Goal: Find contact information: Find contact information

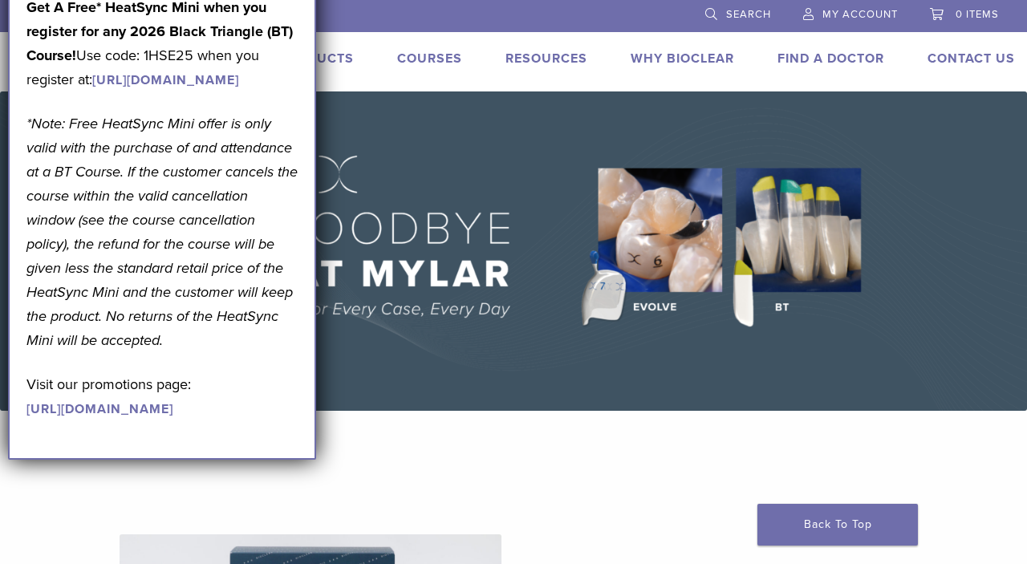
click at [331, 51] on li "Products" at bounding box center [316, 58] width 75 height 19
click at [367, 86] on div "ZA 1.855.712.5327 Search My Account 0 items Cart No products in the cart. Back …" at bounding box center [513, 45] width 1027 height 91
click at [333, 53] on link "Products" at bounding box center [316, 59] width 75 height 16
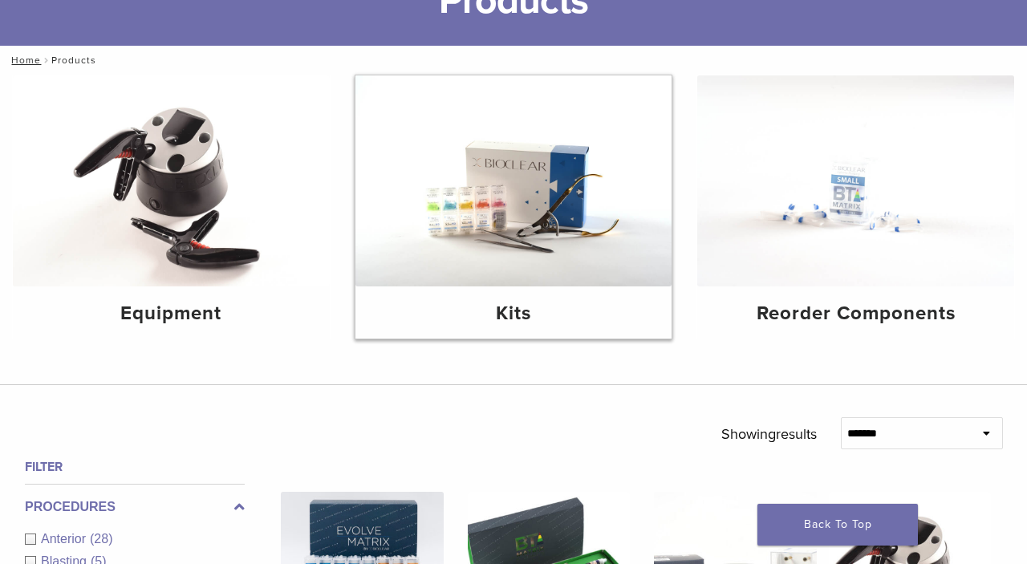
scroll to position [136, 0]
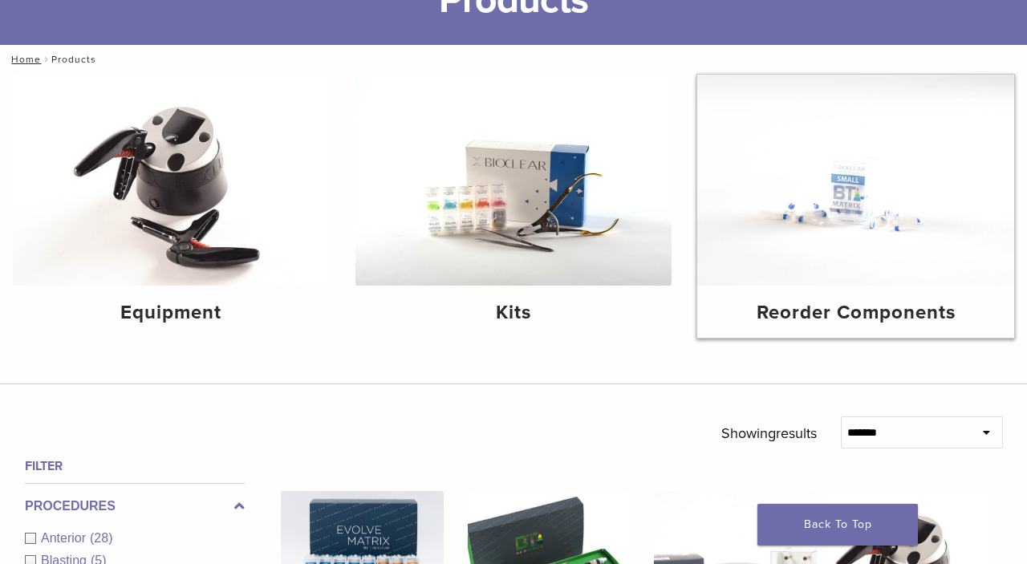
click at [805, 206] on img at bounding box center [855, 180] width 317 height 211
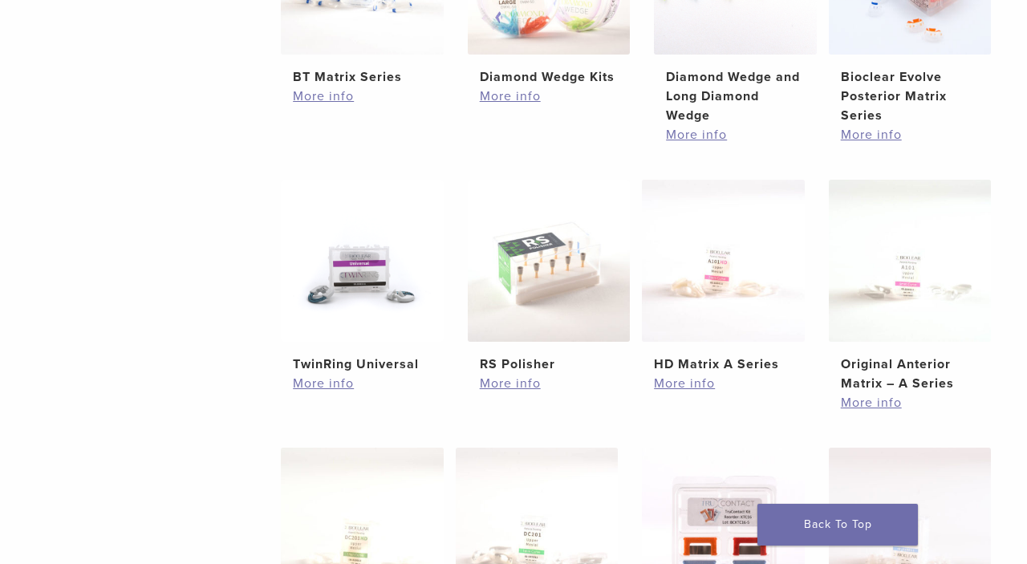
scroll to position [489, 0]
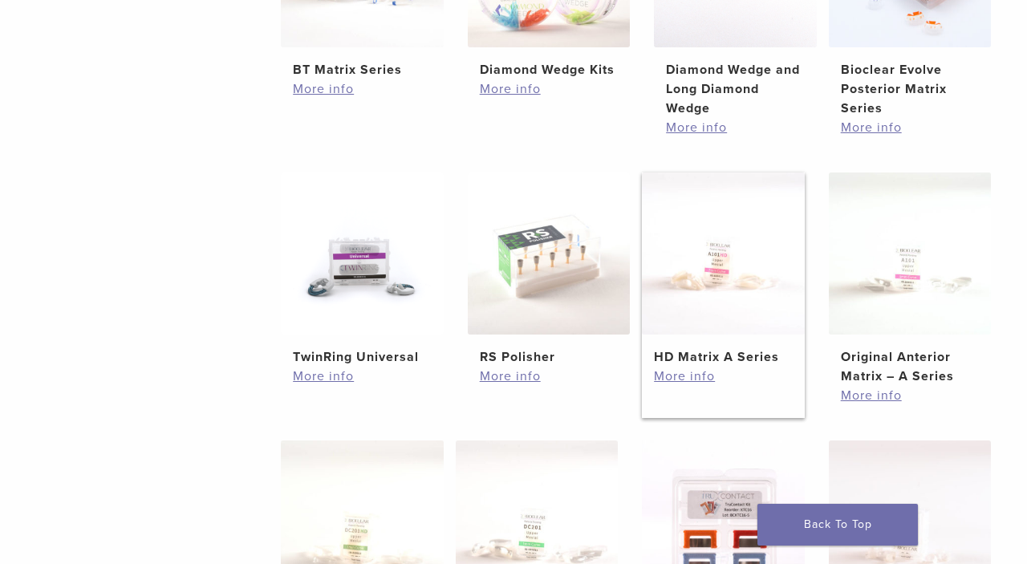
click at [712, 262] on img at bounding box center [723, 254] width 163 height 163
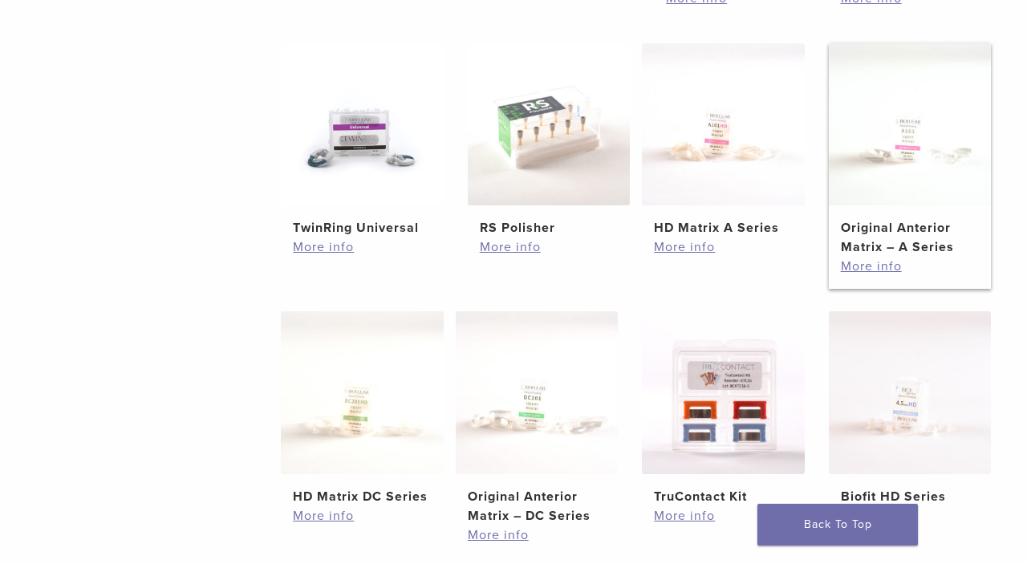
scroll to position [622, 0]
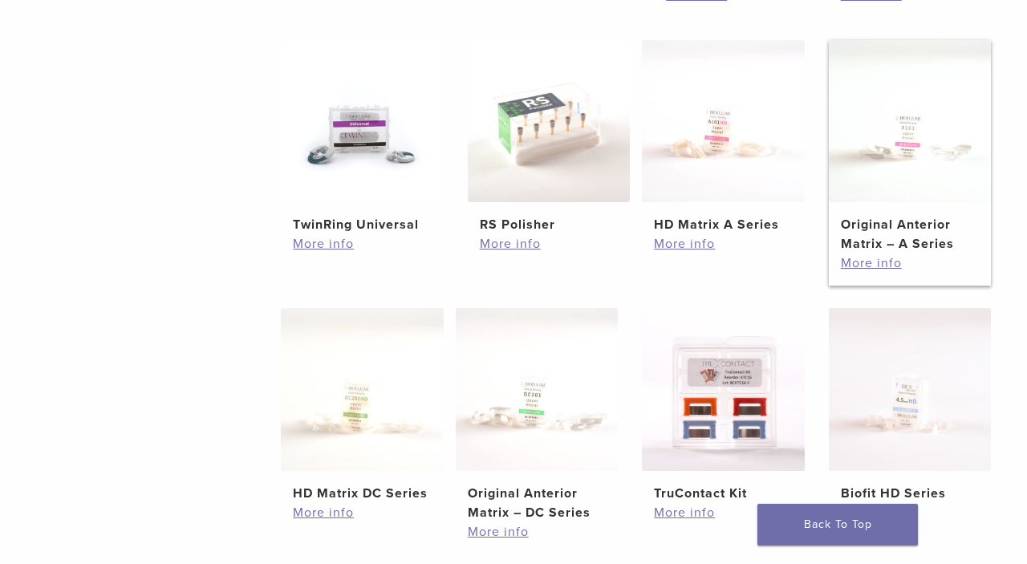
click at [891, 150] on img at bounding box center [910, 121] width 163 height 163
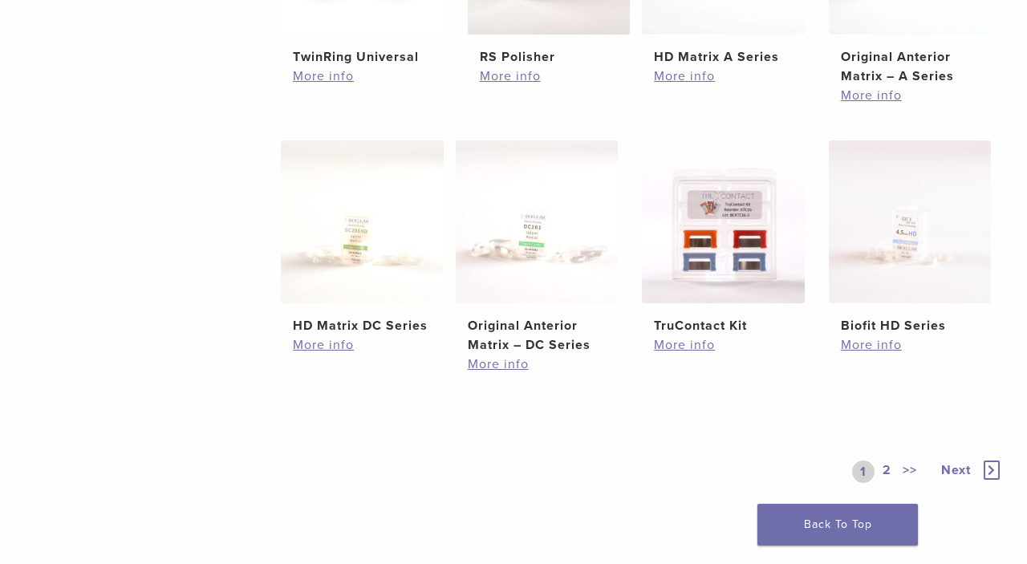
scroll to position [795, 0]
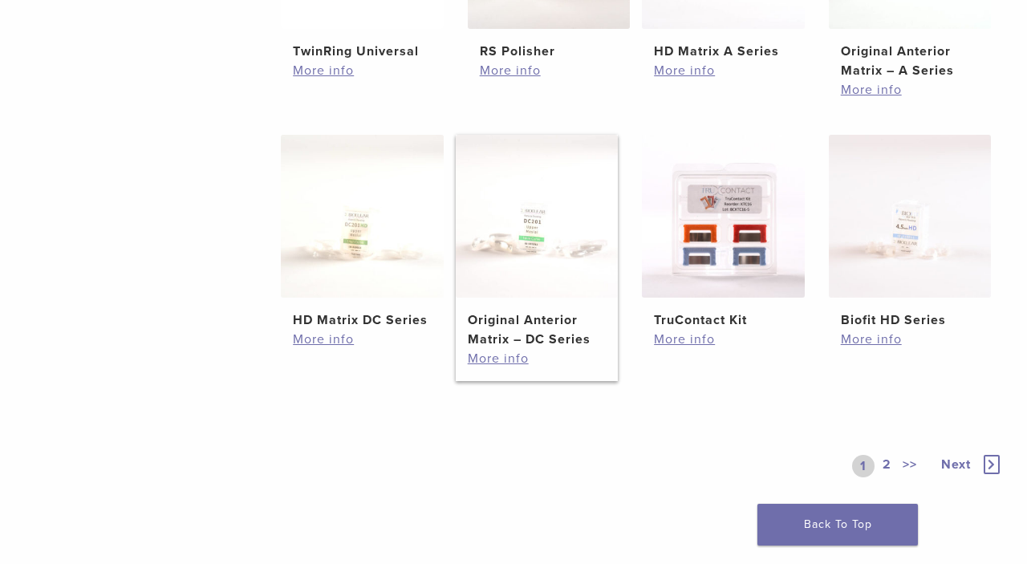
click at [538, 242] on img at bounding box center [537, 216] width 163 height 163
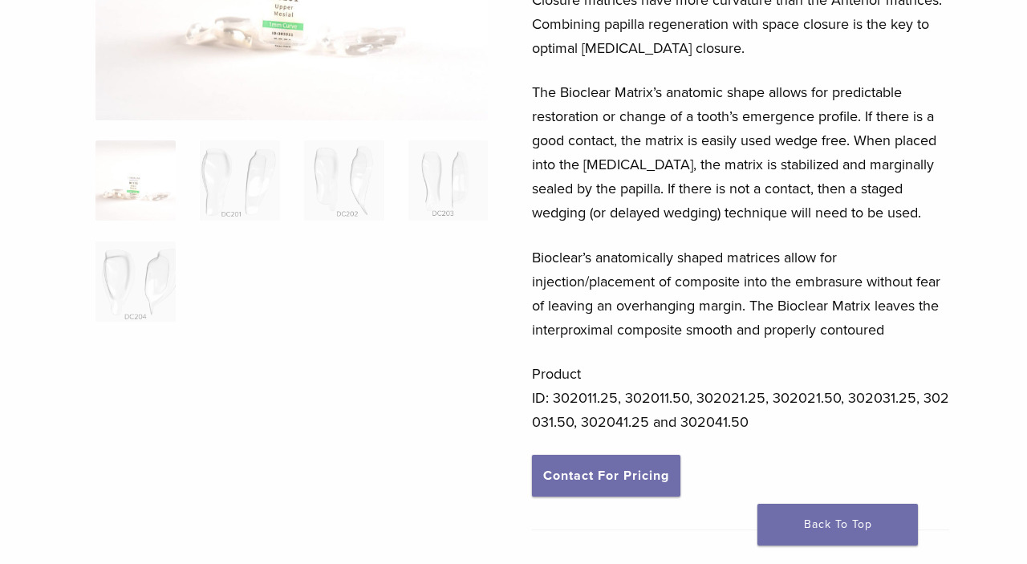
scroll to position [290, 0]
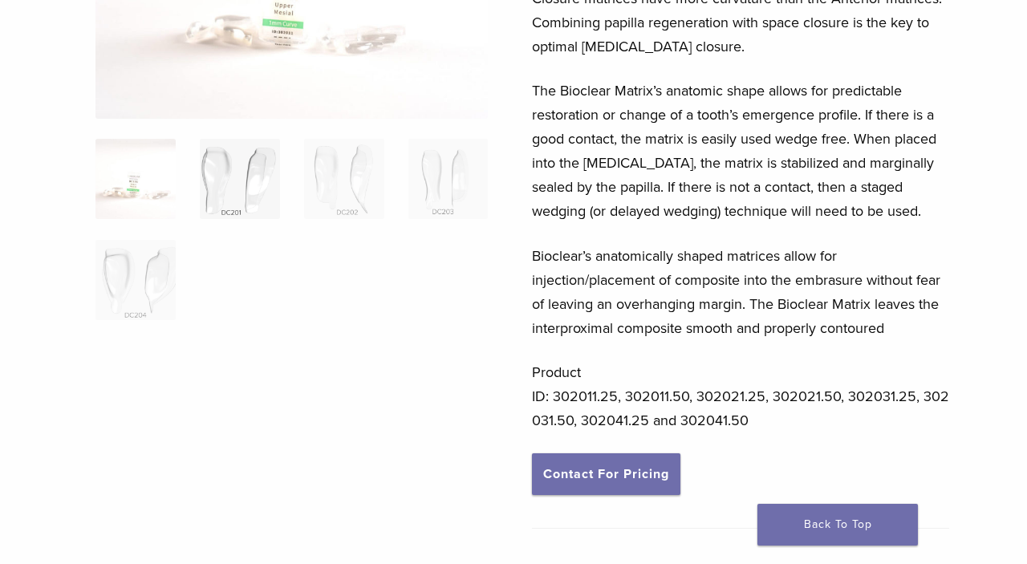
click at [218, 177] on img at bounding box center [240, 179] width 80 height 80
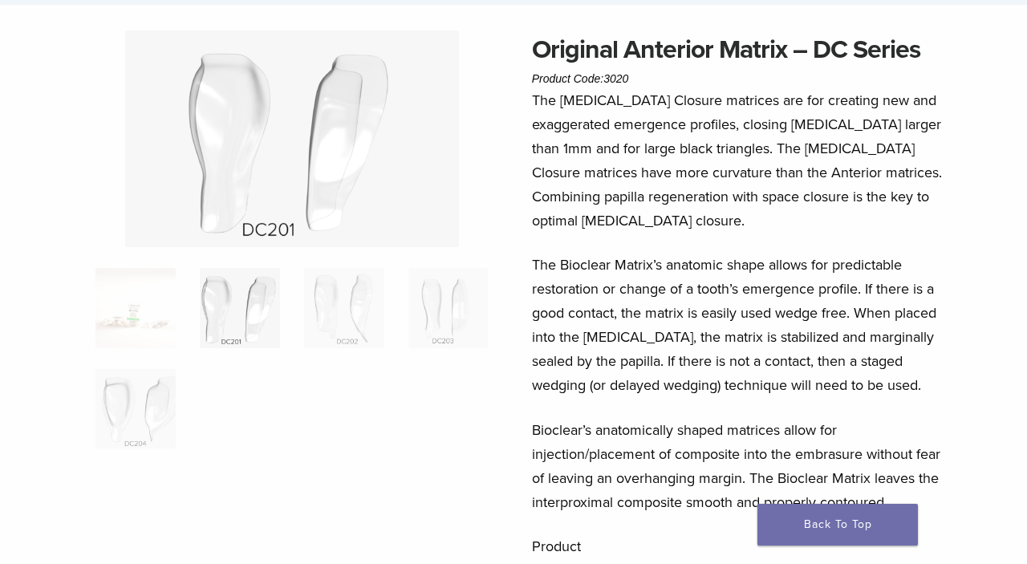
scroll to position [112, 0]
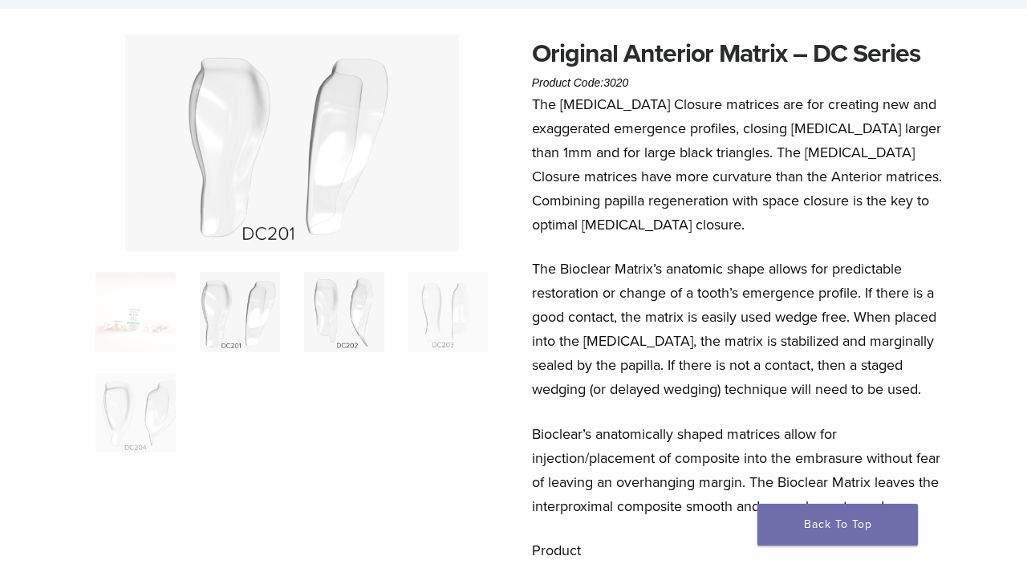
click at [335, 303] on img at bounding box center [344, 312] width 80 height 80
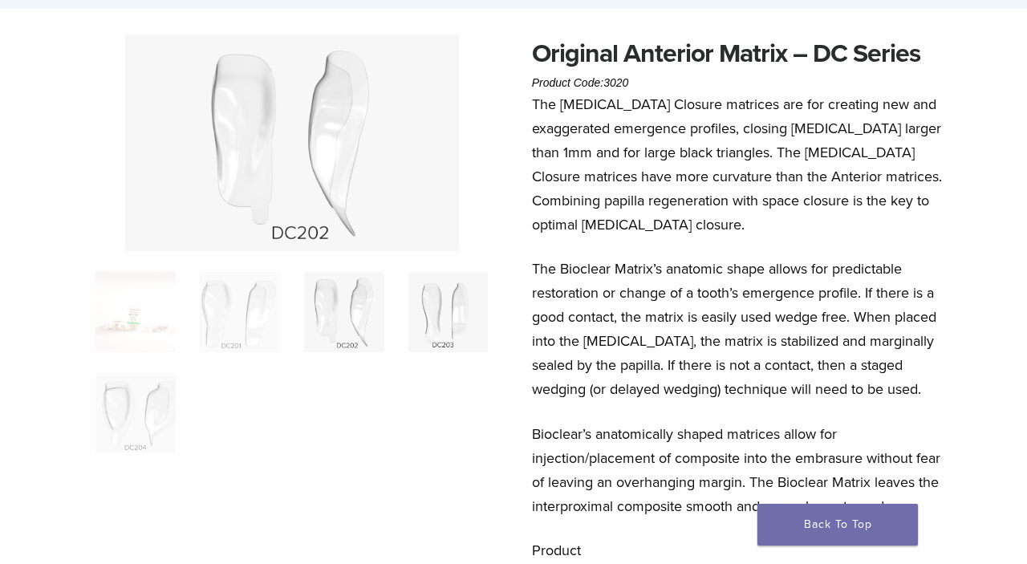
click at [424, 300] on img at bounding box center [448, 312] width 80 height 80
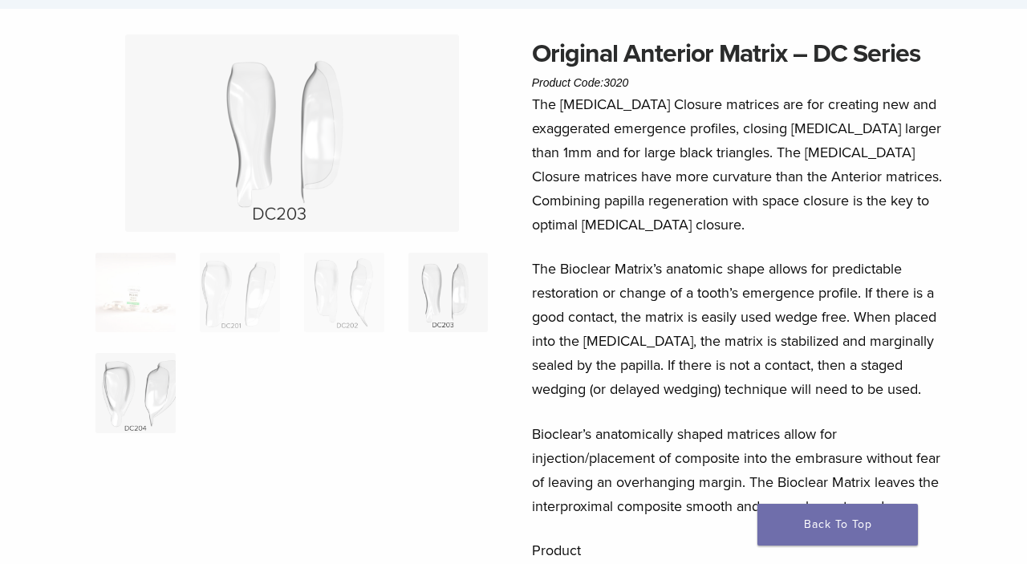
click at [149, 384] on img at bounding box center [135, 393] width 80 height 80
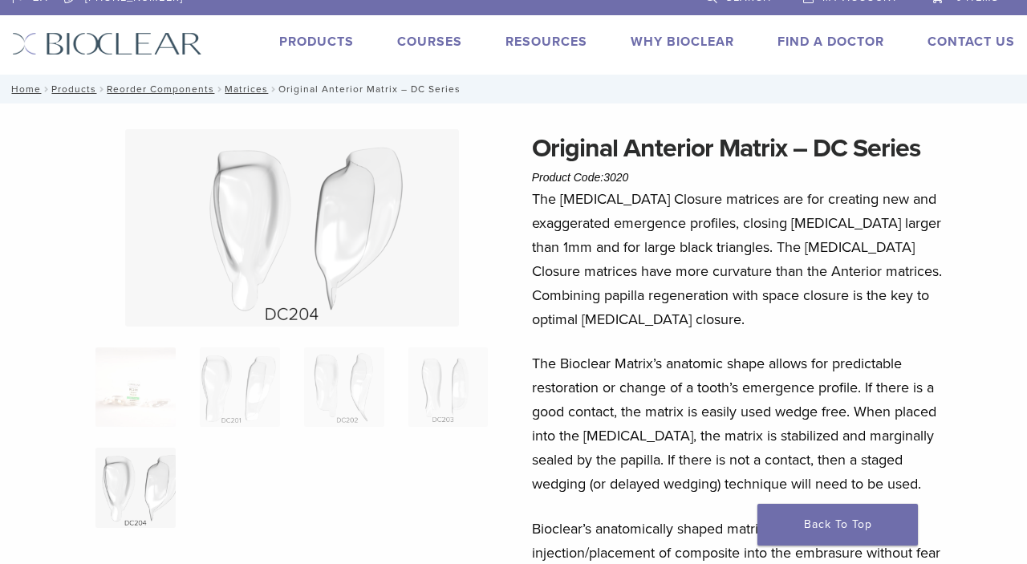
scroll to position [0, 0]
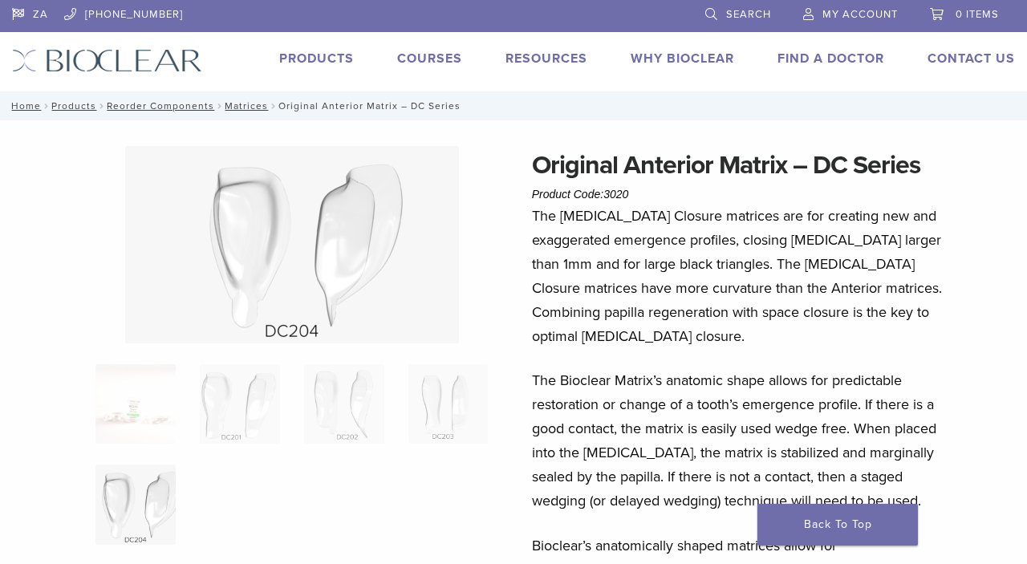
click at [321, 57] on link "Products" at bounding box center [316, 59] width 75 height 16
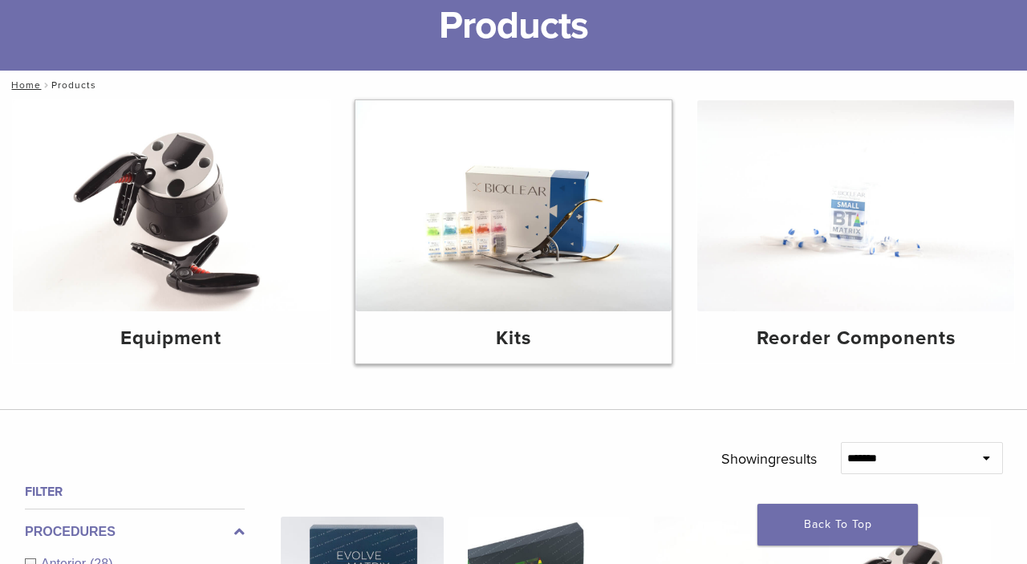
scroll to position [118, 0]
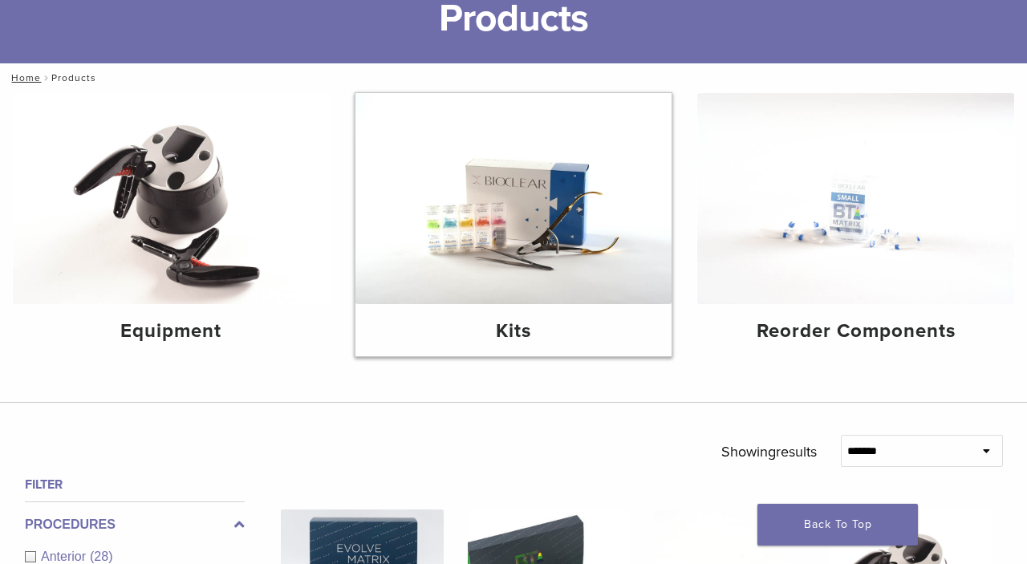
click at [495, 202] on img at bounding box center [513, 198] width 317 height 211
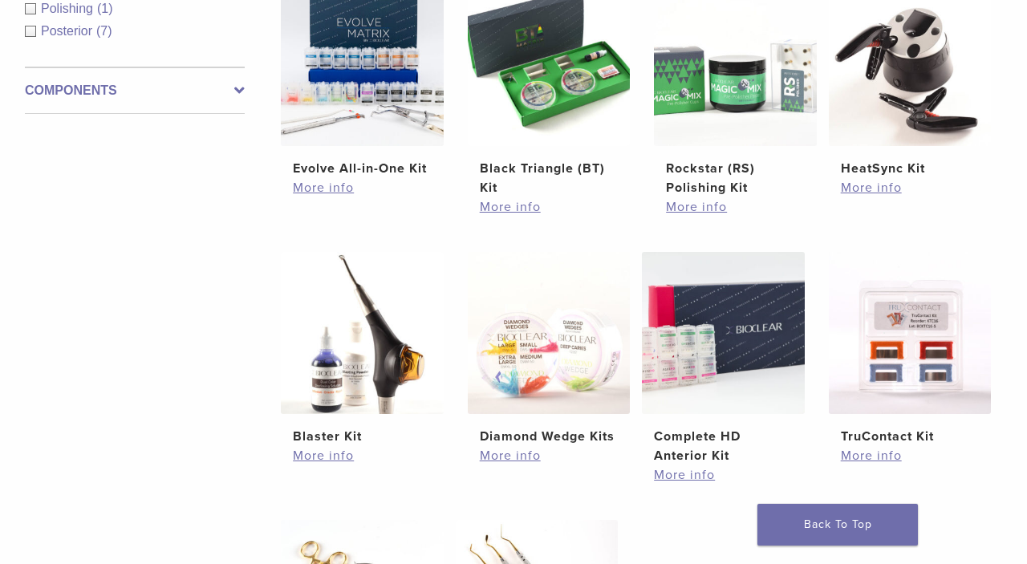
scroll to position [405, 0]
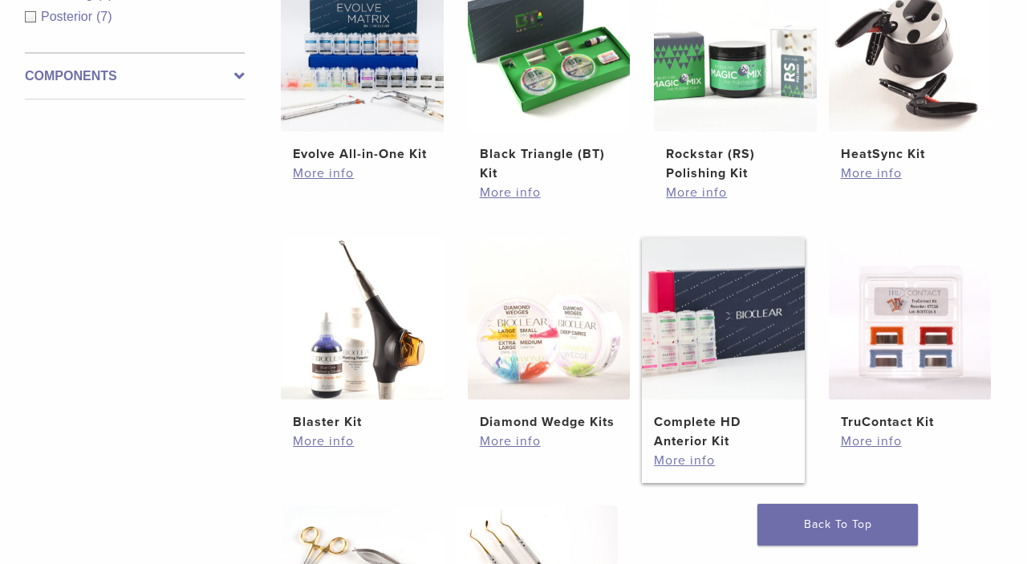
click at [727, 314] on img at bounding box center [723, 319] width 163 height 163
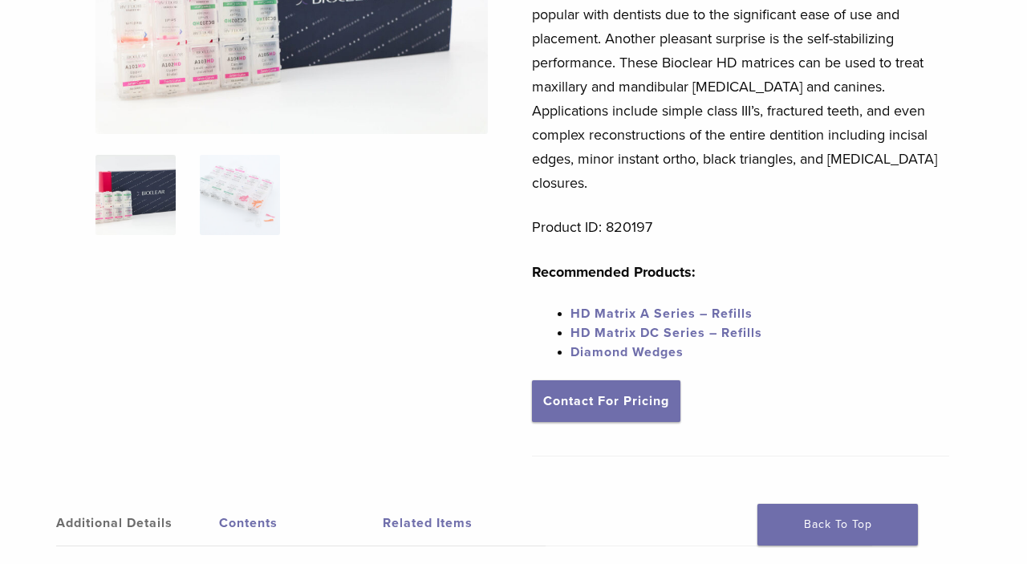
scroll to position [303, 0]
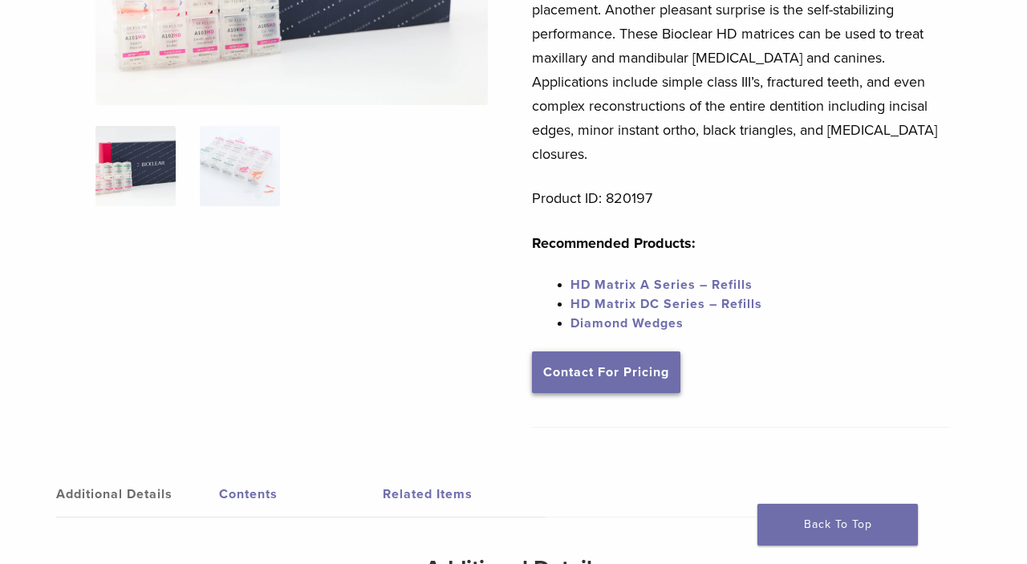
click at [585, 351] on link "Contact For Pricing" at bounding box center [606, 372] width 148 height 42
click at [587, 351] on link "Contact For Pricing" at bounding box center [606, 372] width 148 height 42
click at [602, 352] on link "Contact For Pricing" at bounding box center [606, 372] width 148 height 42
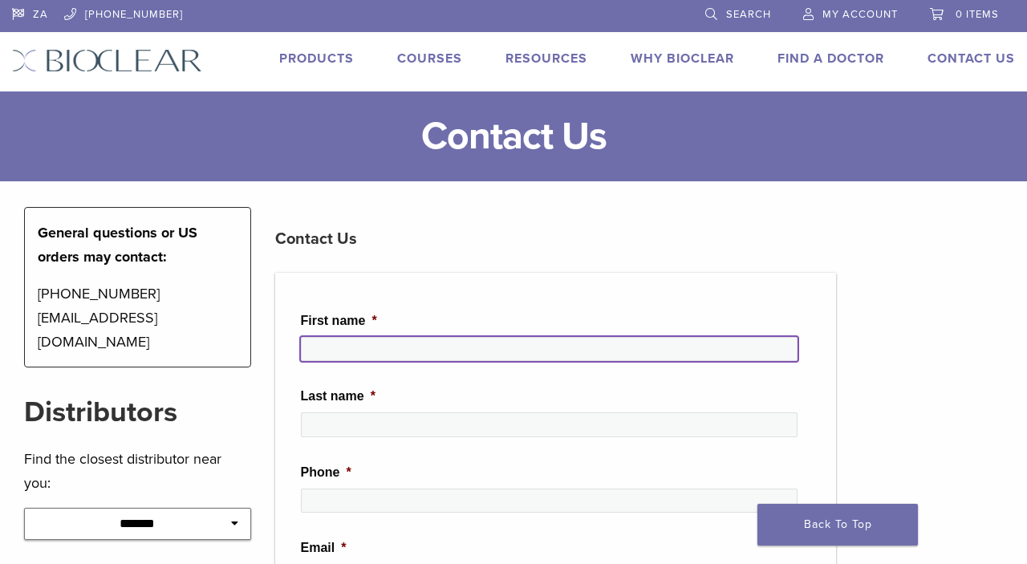
click at [400, 347] on input "First name *" at bounding box center [549, 349] width 497 height 24
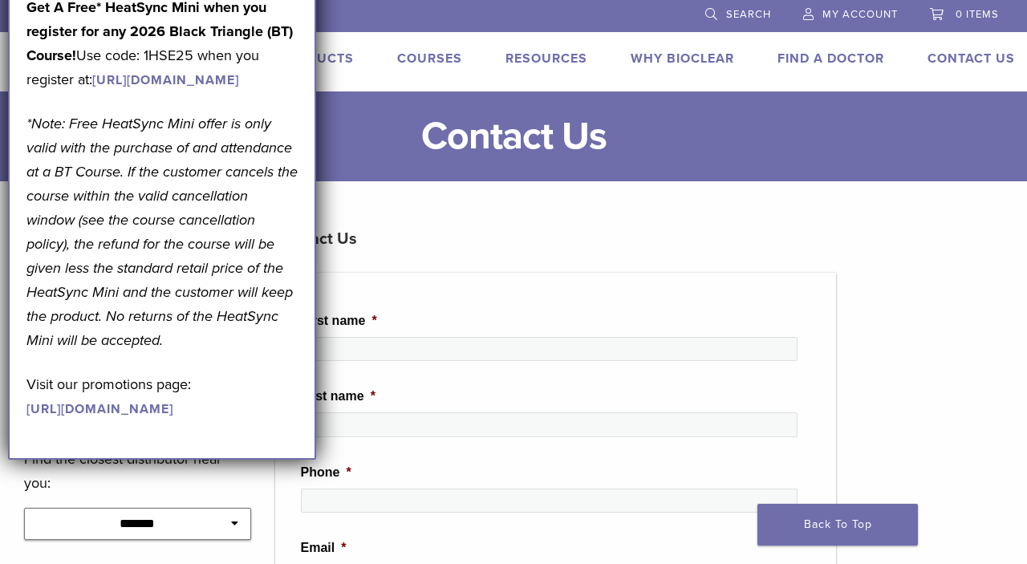
click at [185, 185] on p "*Note: Free HeatSync Mini offer is only valid with the purchase of and attendan…" at bounding box center [161, 232] width 271 height 241
click at [794, 524] on link "Back To Top" at bounding box center [837, 525] width 160 height 42
click at [111, 214] on em "*Note: Free HeatSync Mini offer is only valid with the purchase of and attendan…" at bounding box center [161, 232] width 271 height 234
drag, startPoint x: 128, startPoint y: 136, endPoint x: 130, endPoint y: 256, distance: 120.4
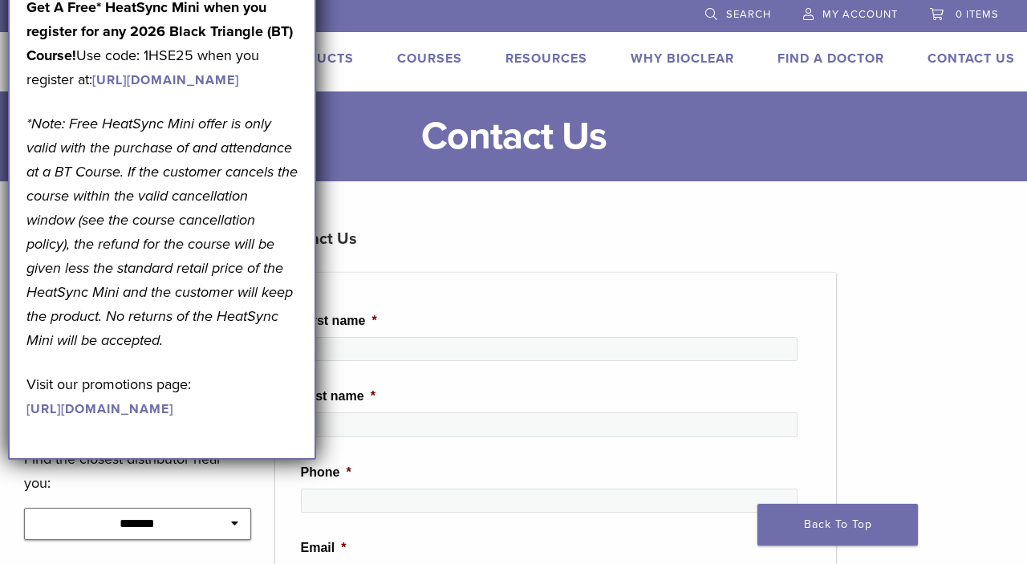
click at [319, 41] on div "ZA 1.855.712.5327 Search My Account 0 items Cart No products in the cart. Back …" at bounding box center [513, 45] width 1027 height 91
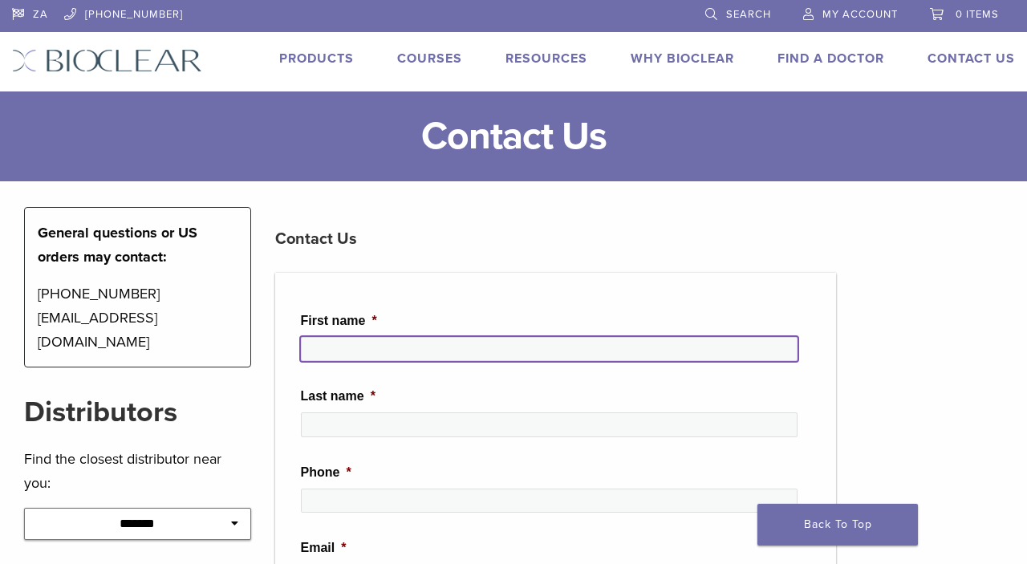
click at [337, 347] on input "First name *" at bounding box center [549, 349] width 497 height 24
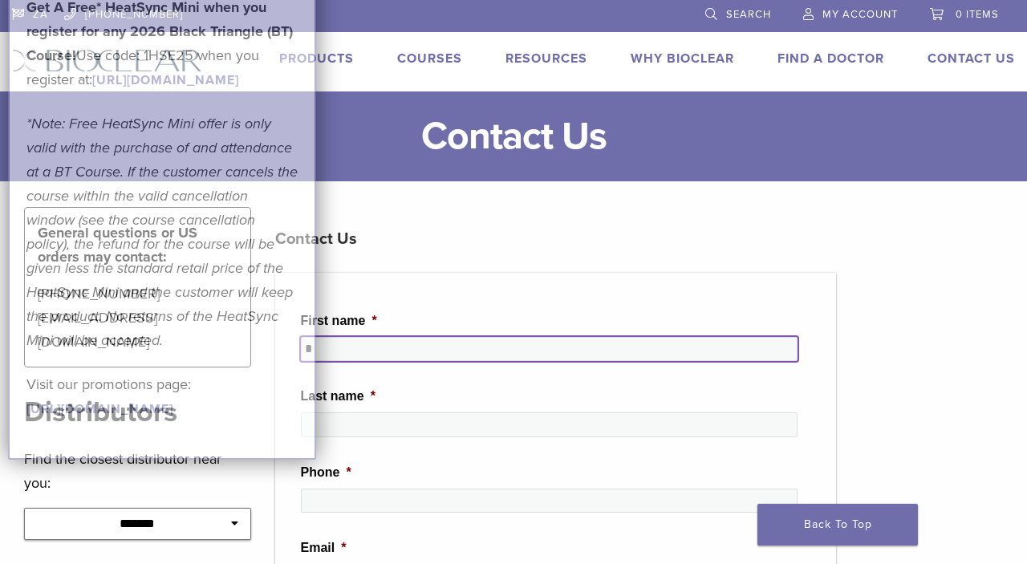
type input "*"
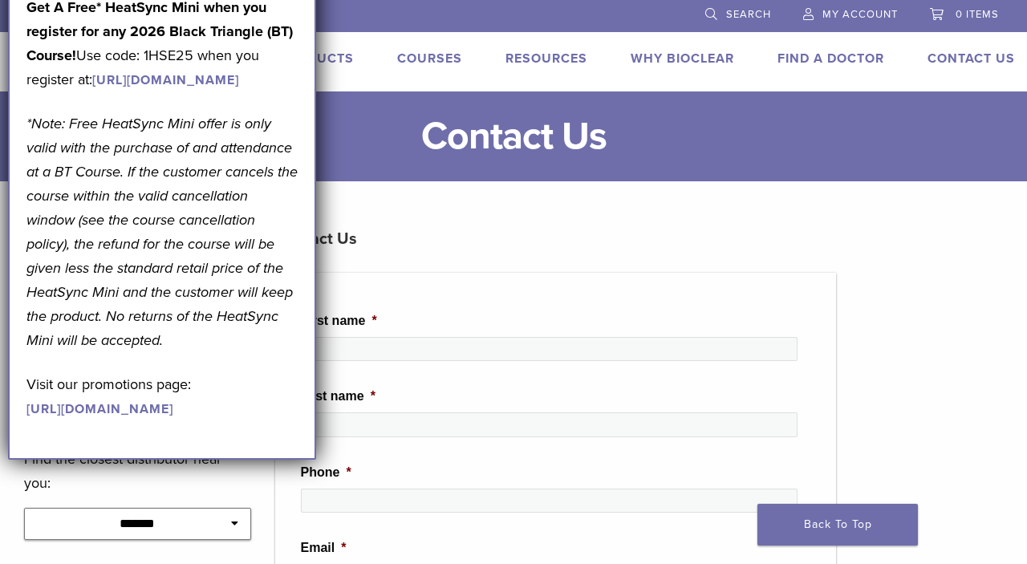
click at [220, 198] on em "*Note: Free HeatSync Mini offer is only valid with the purchase of and attendan…" at bounding box center [161, 232] width 271 height 234
click at [233, 169] on div "September Promotion! Valid September 1–30, 2025. Get A Free* HeatSync Mini when…" at bounding box center [161, 173] width 271 height 494
click at [239, 88] on link "https://www.bioclearmatrix.com/events/6-in-person-black-triangle-certification-…" at bounding box center [165, 80] width 147 height 16
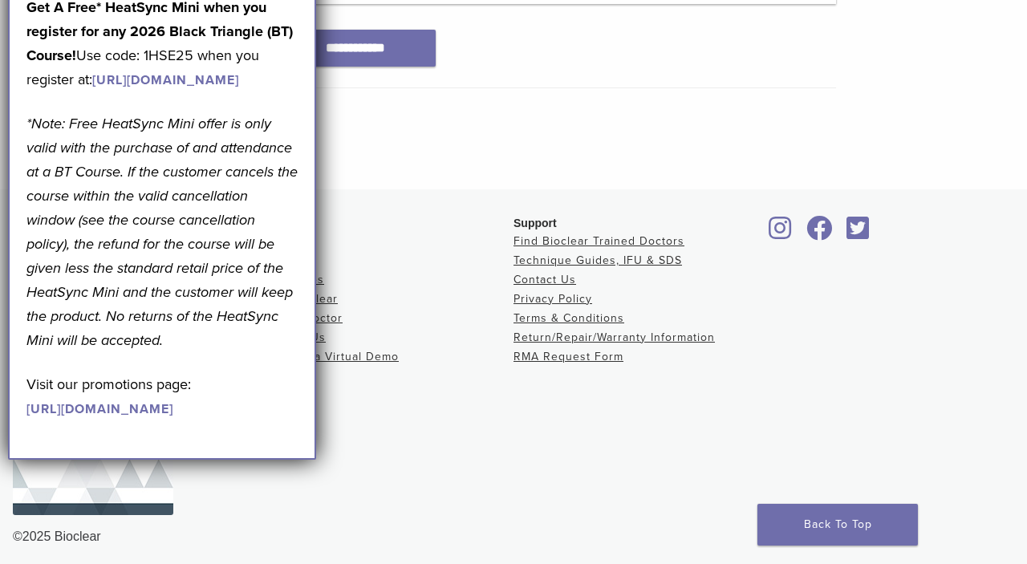
scroll to position [1055, 0]
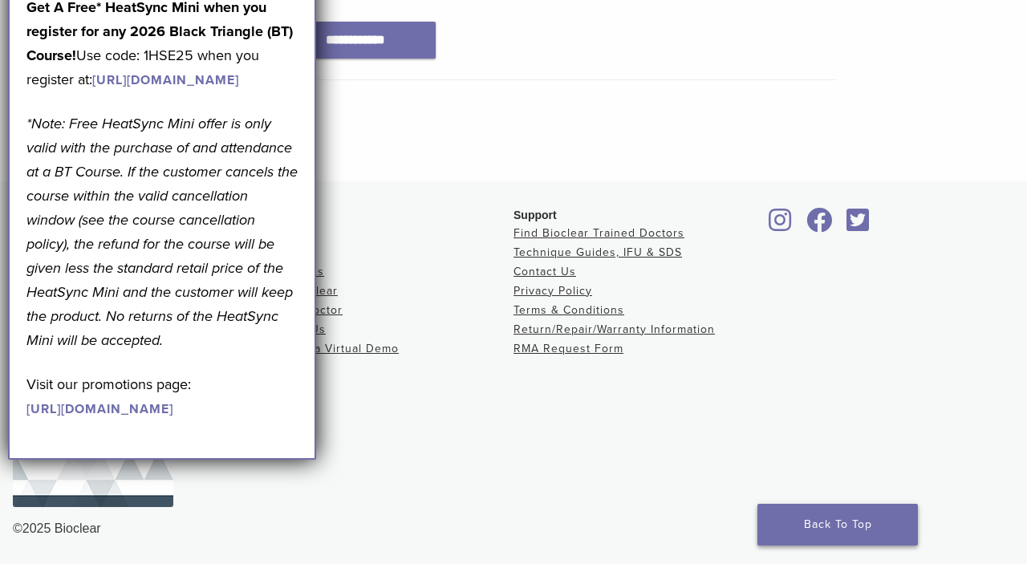
click at [856, 517] on link "Back To Top" at bounding box center [837, 525] width 160 height 42
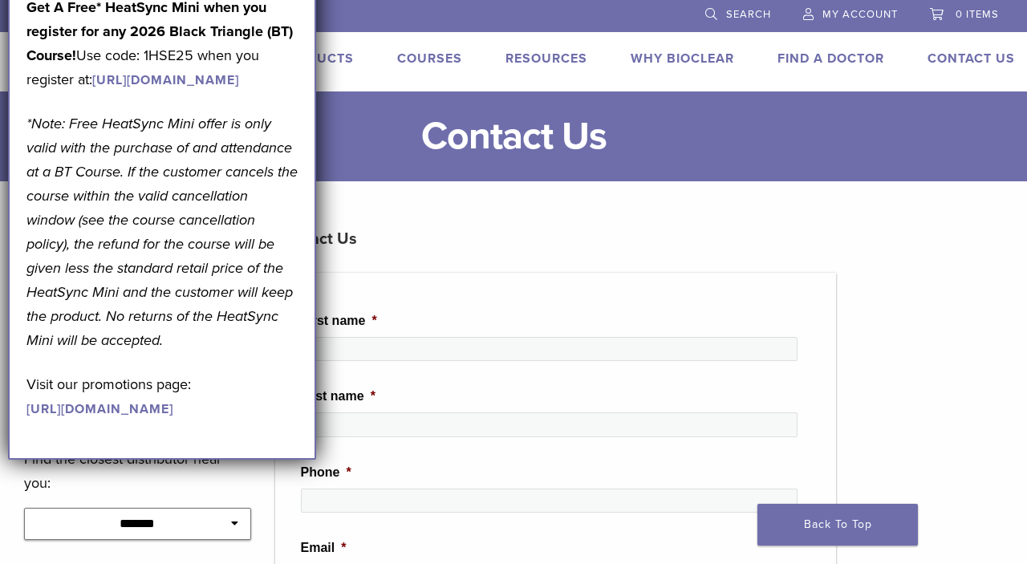
click at [298, 79] on div "September Promotion! Valid September 1–30, 2025. Get A Free* HeatSync Mini when…" at bounding box center [162, 184] width 308 height 552
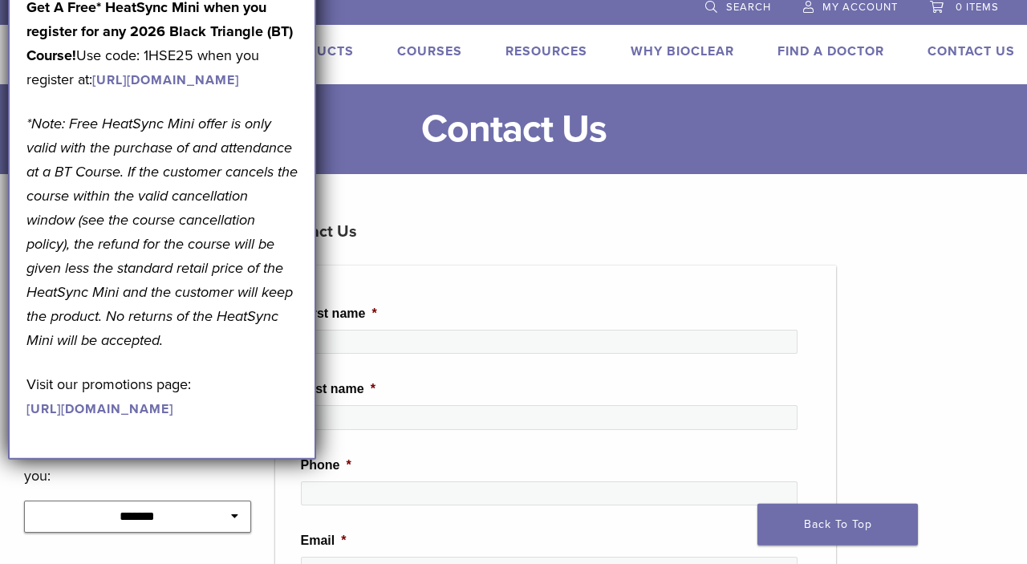
click at [103, 55] on p "Get A Free* HeatSync Mini when you register for any 2026 Black Triangle (BT) Co…" at bounding box center [161, 43] width 271 height 96
click at [85, 257] on p "*Note: Free HeatSync Mini offer is only valid with the purchase of and attendan…" at bounding box center [161, 232] width 271 height 241
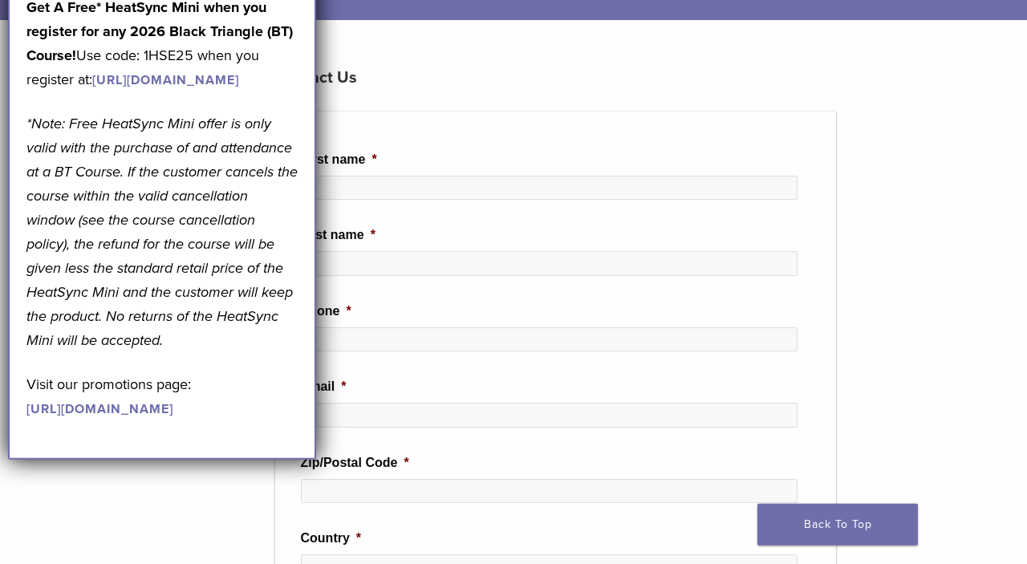
scroll to position [151, 0]
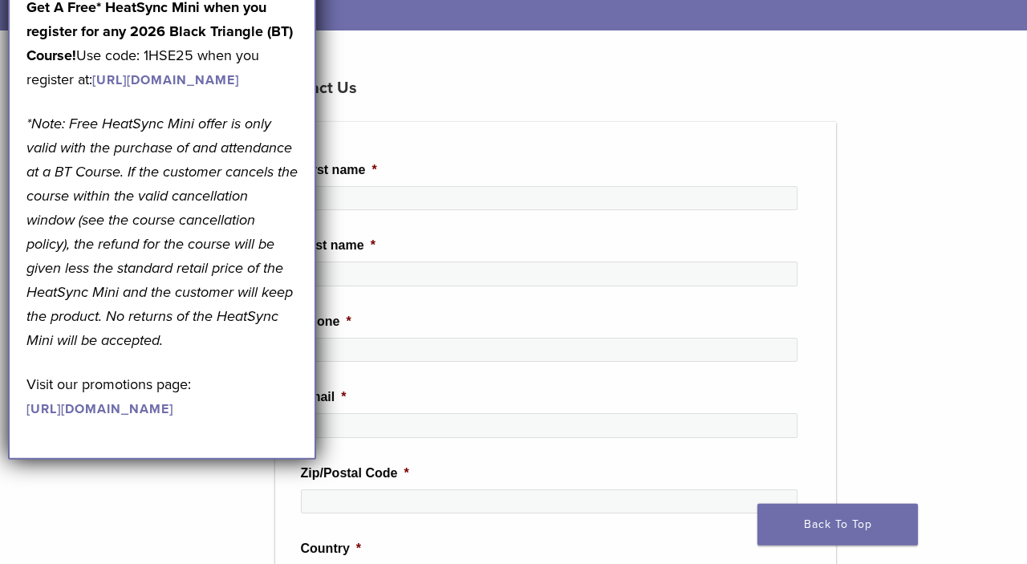
click at [74, 420] on p "Visit our promotions page: https://pages.bioclearmatrix.com/Bioclear-Product-Pr…" at bounding box center [161, 396] width 271 height 48
click at [83, 263] on em "*Note: Free HeatSync Mini offer is only valid with the purchase of and attendan…" at bounding box center [161, 232] width 271 height 234
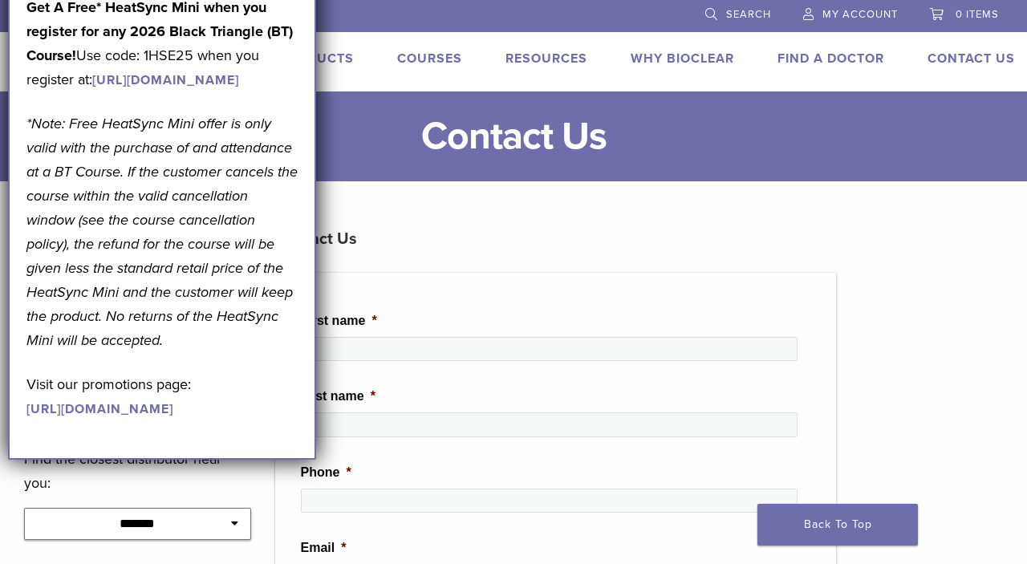
click at [2, 55] on div at bounding box center [107, 60] width 214 height 23
click at [382, 57] on div "Courses" at bounding box center [420, 60] width 84 height 23
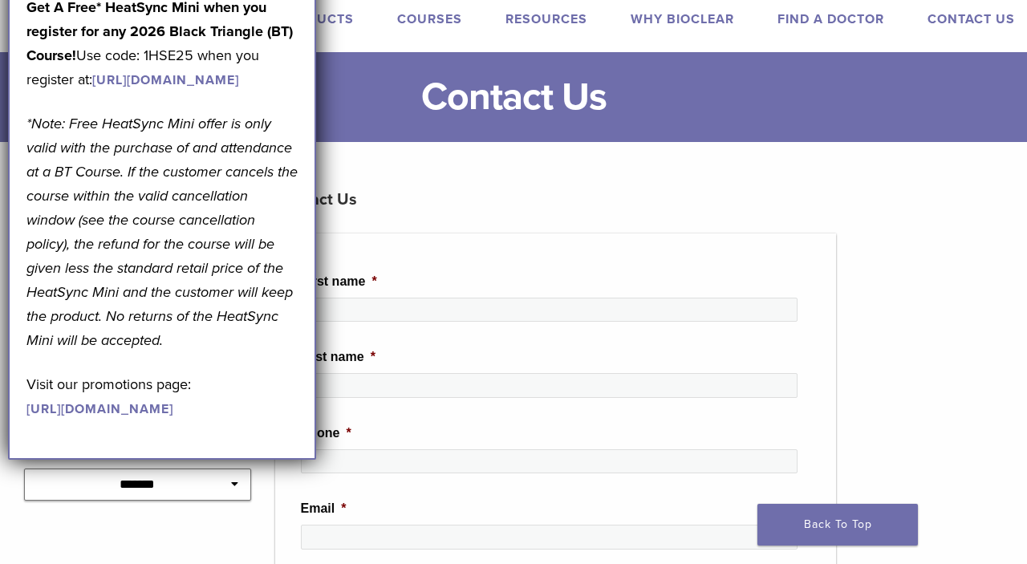
drag, startPoint x: 432, startPoint y: 339, endPoint x: 432, endPoint y: 245, distance: 94.7
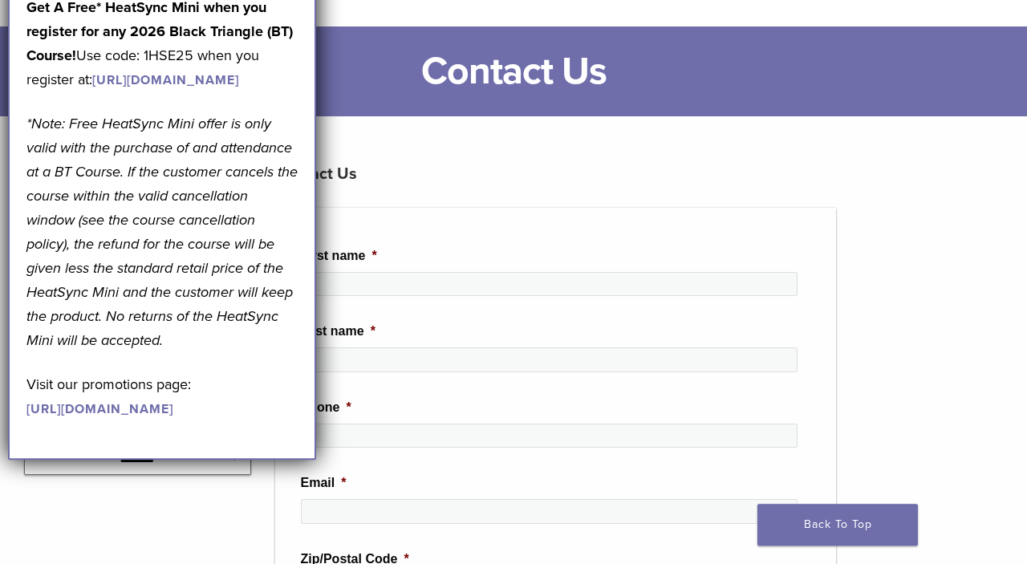
scroll to position [0, 0]
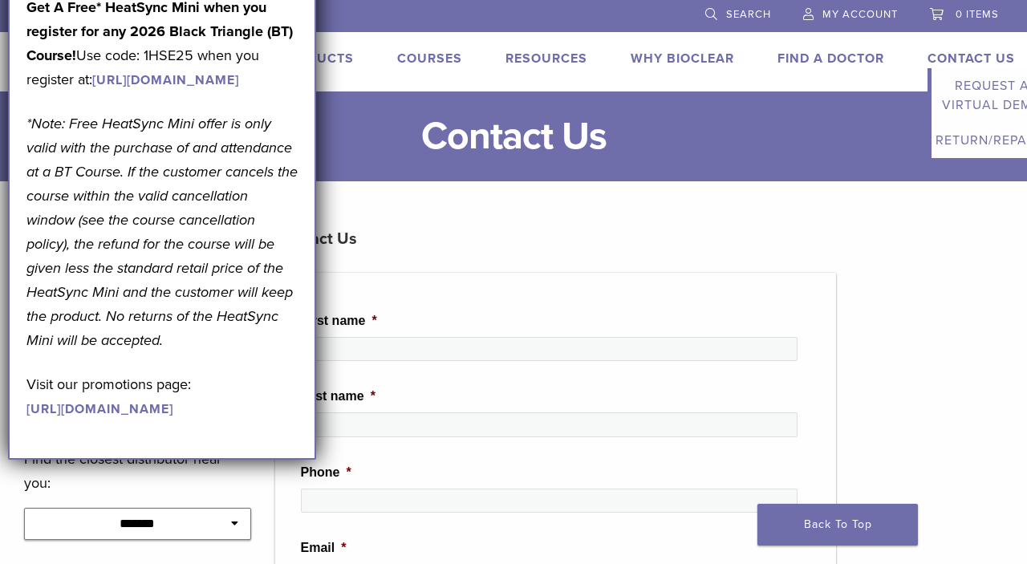
click at [942, 54] on link "Contact Us" at bounding box center [971, 59] width 87 height 16
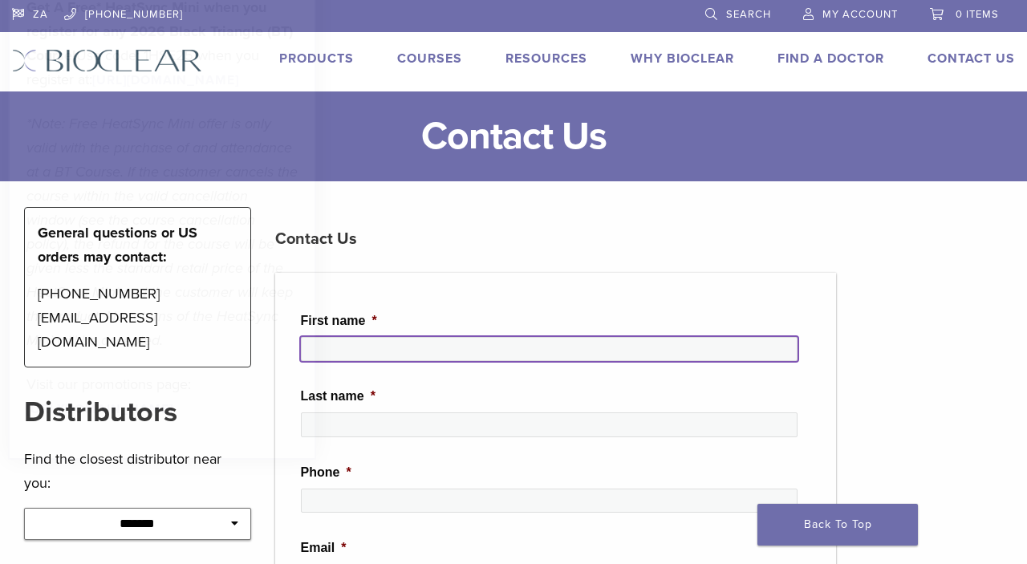
click at [351, 348] on input "First name *" at bounding box center [549, 349] width 497 height 24
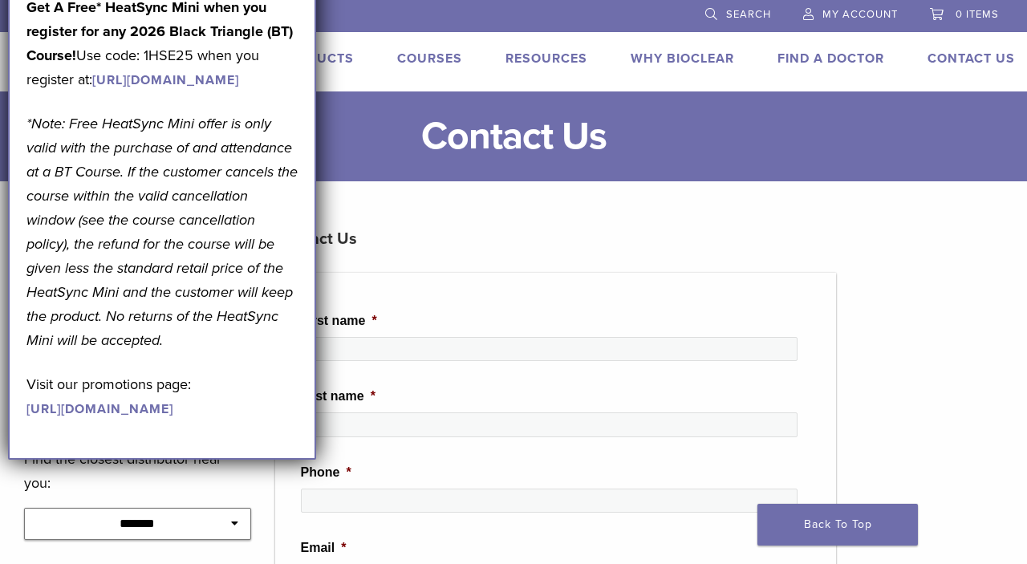
scroll to position [1055, 0]
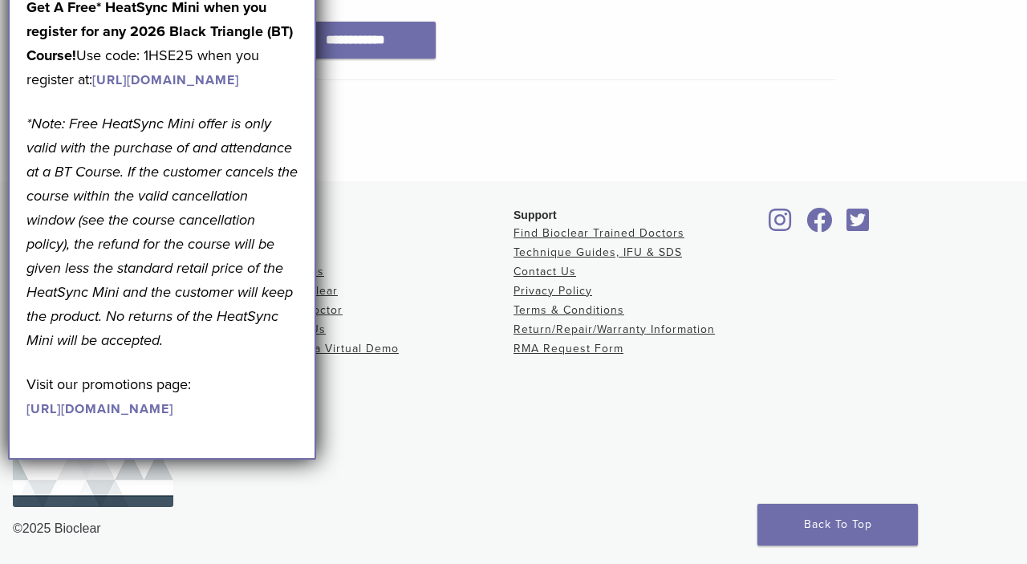
click at [830, 522] on link "Back To Top" at bounding box center [837, 525] width 160 height 42
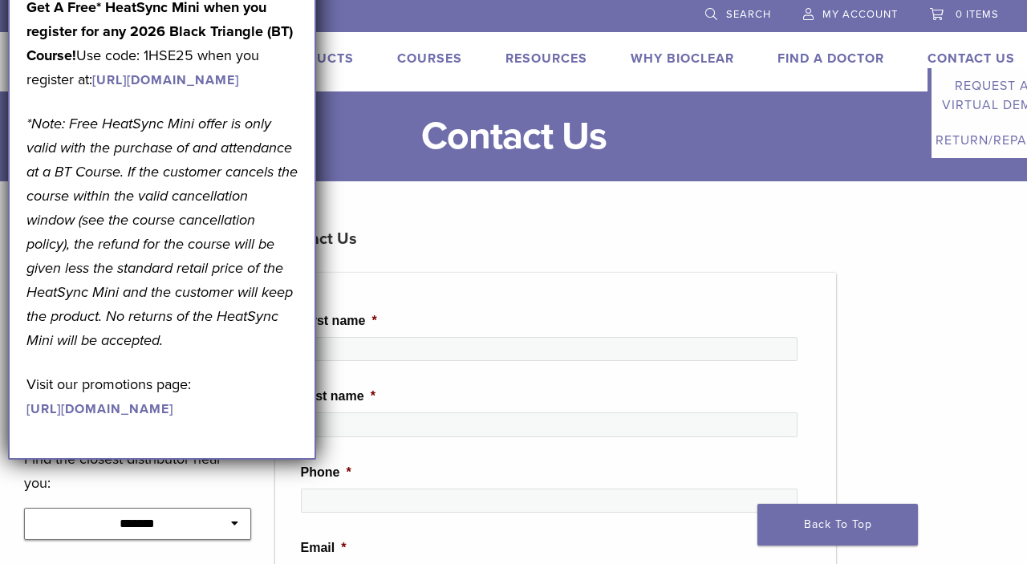
click at [958, 52] on link "Contact Us" at bounding box center [971, 59] width 87 height 16
click at [956, 49] on li "Contact Us Expand child menu Request a Virtual Demo Return/Repairs" at bounding box center [971, 58] width 87 height 19
click at [969, 91] on link "Request a Virtual Demo" at bounding box center [992, 95] width 120 height 55
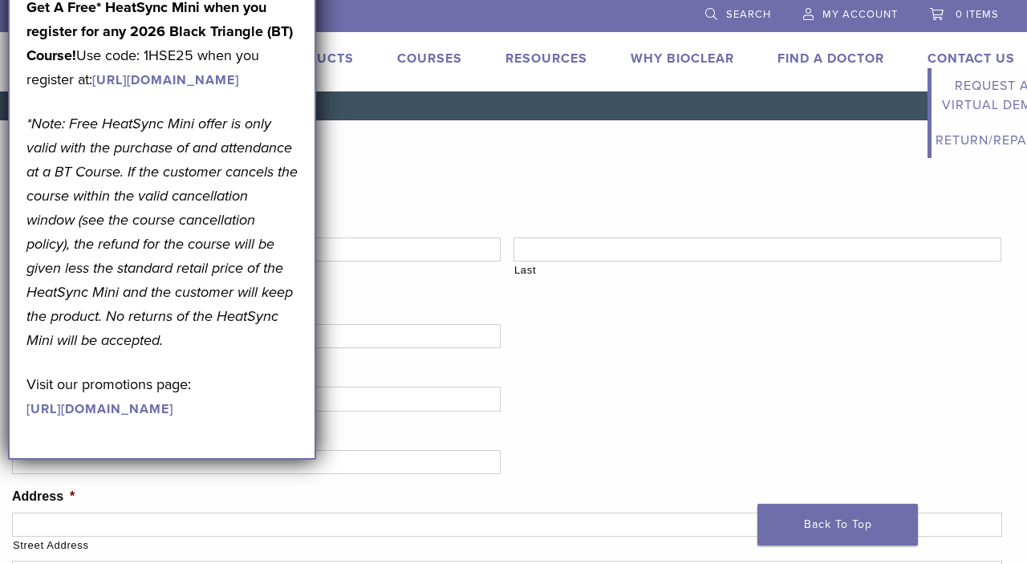
click at [946, 56] on link "Contact Us" at bounding box center [971, 59] width 87 height 16
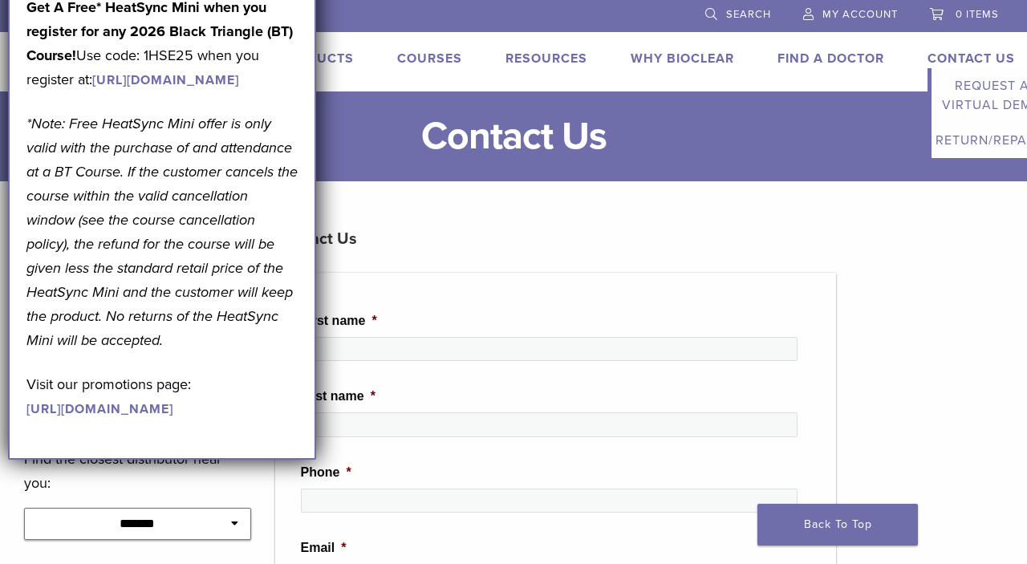
click at [948, 56] on link "Contact Us" at bounding box center [971, 59] width 87 height 16
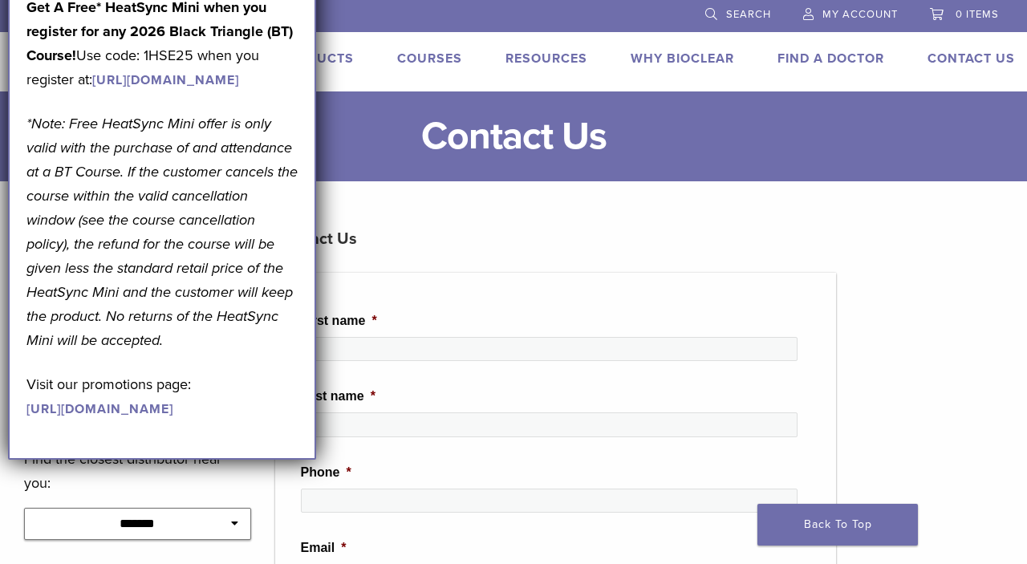
click at [721, 221] on h3 "Contact Us" at bounding box center [555, 239] width 561 height 39
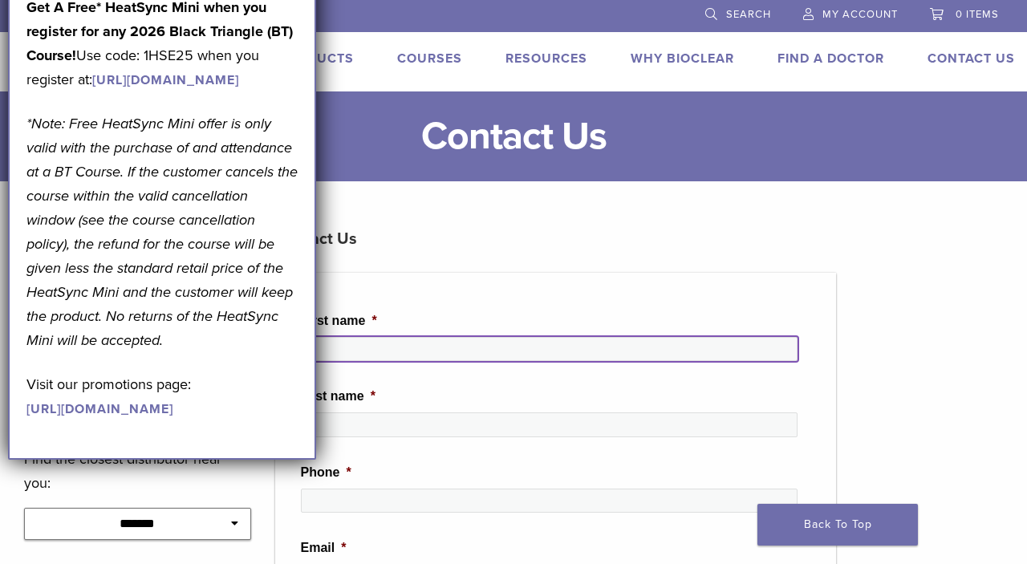
click at [388, 343] on input "First name *" at bounding box center [549, 349] width 497 height 24
